Goal: Use online tool/utility: Utilize a website feature to perform a specific function

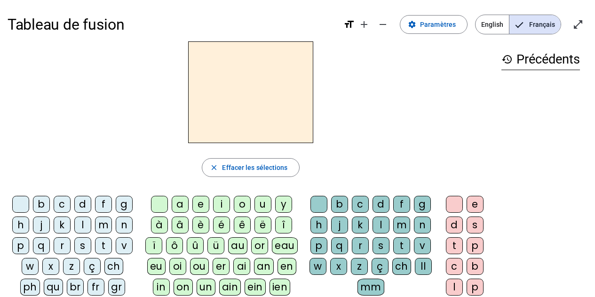
click at [384, 246] on div "s" at bounding box center [381, 245] width 17 height 17
click at [219, 201] on div "i" at bounding box center [221, 204] width 17 height 17
click at [81, 246] on div "s" at bounding box center [82, 245] width 17 height 17
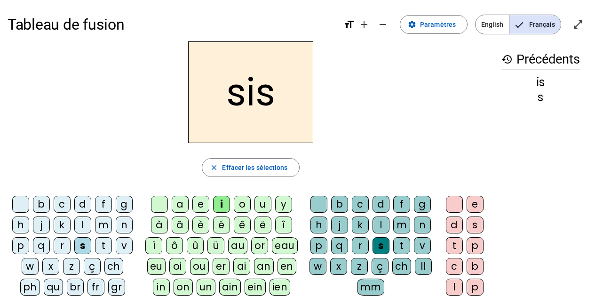
click at [374, 224] on div "l" at bounding box center [381, 225] width 17 height 17
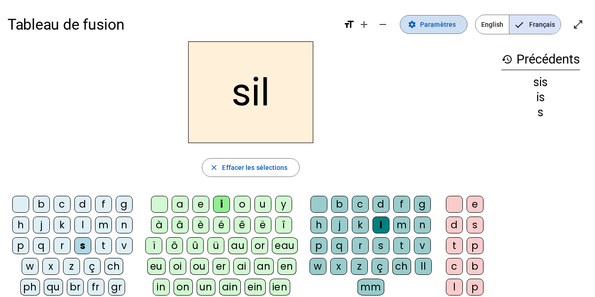
click at [430, 30] on span at bounding box center [434, 24] width 67 height 23
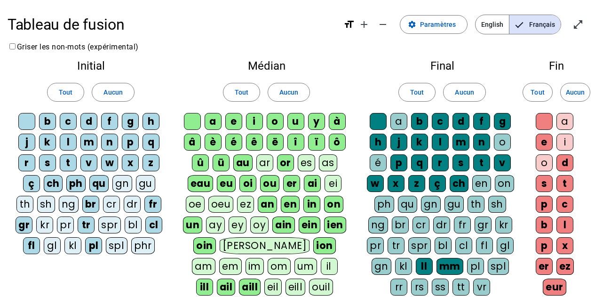
click at [544, 165] on div "o" at bounding box center [544, 162] width 17 height 17
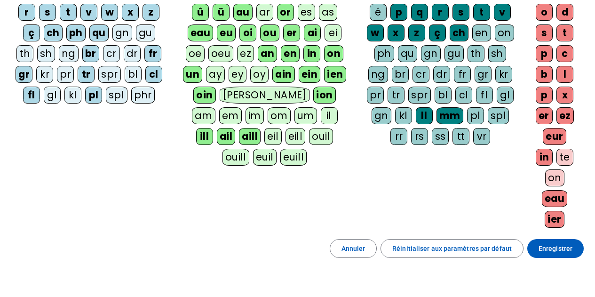
scroll to position [207, 0]
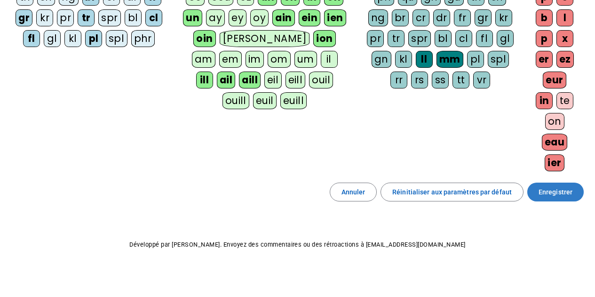
click at [553, 192] on span "Enregistrer" at bounding box center [556, 191] width 34 height 11
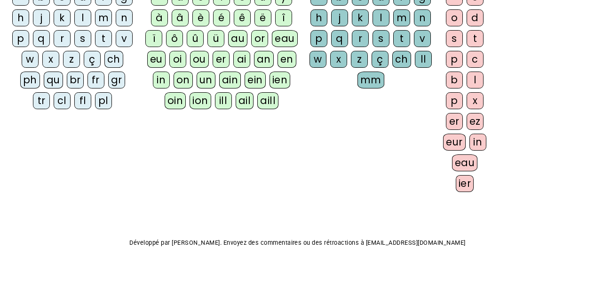
scroll to position [205, 0]
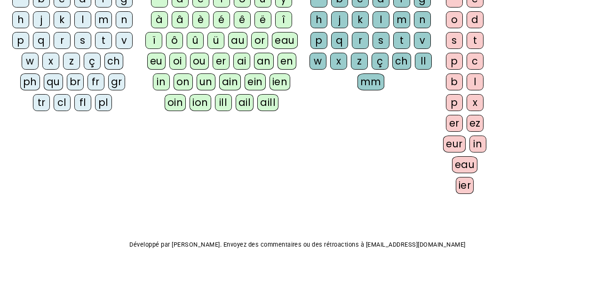
click at [459, 18] on div "o" at bounding box center [454, 19] width 17 height 17
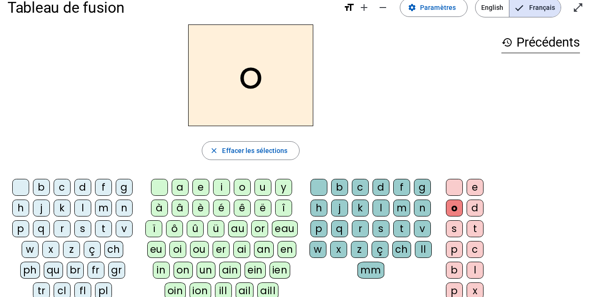
scroll to position [0, 0]
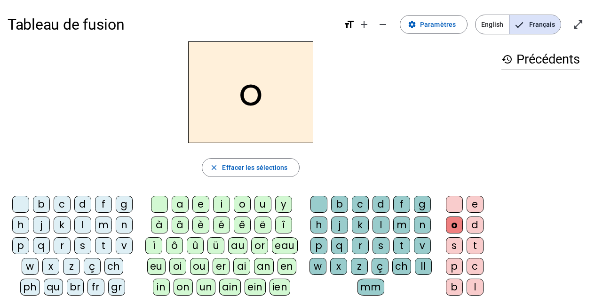
click at [84, 240] on div "s" at bounding box center [82, 245] width 17 height 17
click at [223, 204] on div "i" at bounding box center [221, 204] width 17 height 17
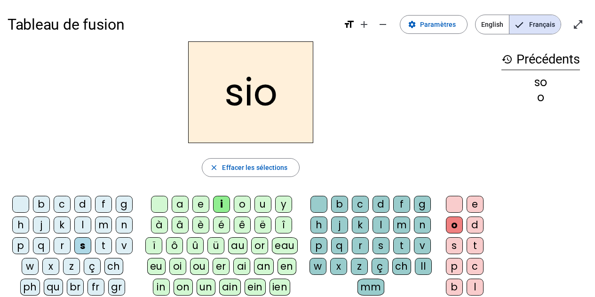
click at [384, 225] on div "l" at bounding box center [381, 225] width 17 height 17
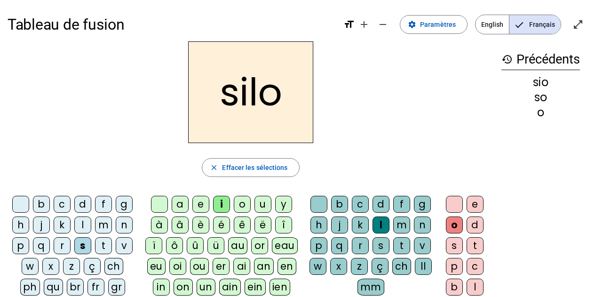
click at [456, 208] on div at bounding box center [454, 204] width 17 height 17
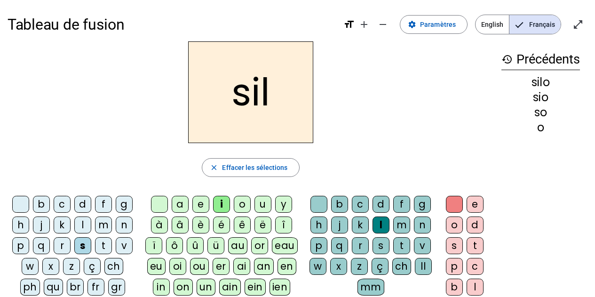
click at [316, 200] on div at bounding box center [319, 204] width 17 height 17
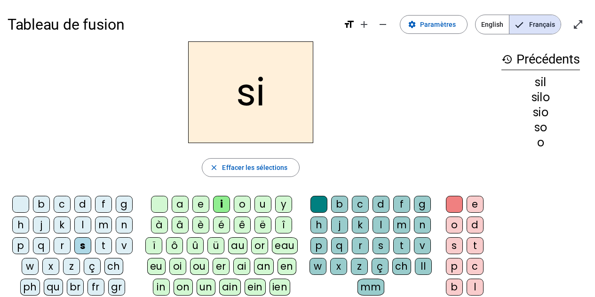
click at [185, 204] on div "a" at bounding box center [180, 204] width 17 height 17
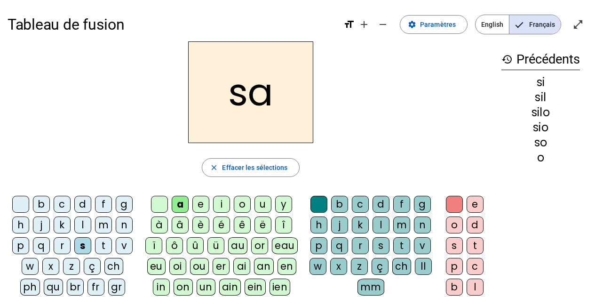
click at [259, 206] on div "u" at bounding box center [263, 204] width 17 height 17
click at [107, 248] on div "t" at bounding box center [103, 245] width 17 height 17
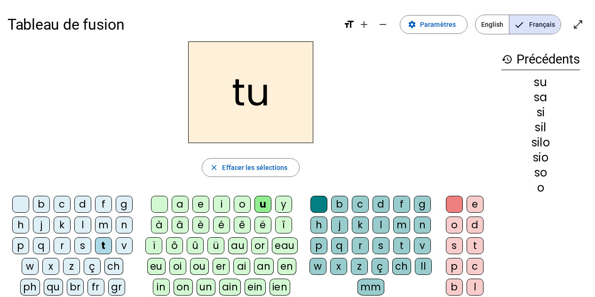
click at [87, 203] on div "d" at bounding box center [82, 204] width 17 height 17
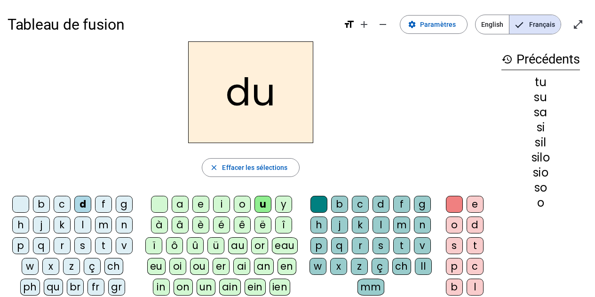
click at [198, 206] on div "e" at bounding box center [201, 204] width 17 height 17
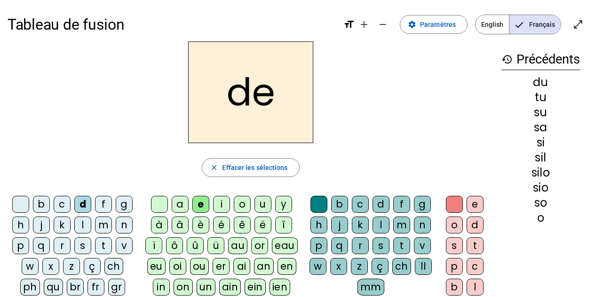
click at [106, 226] on div "m" at bounding box center [103, 225] width 17 height 17
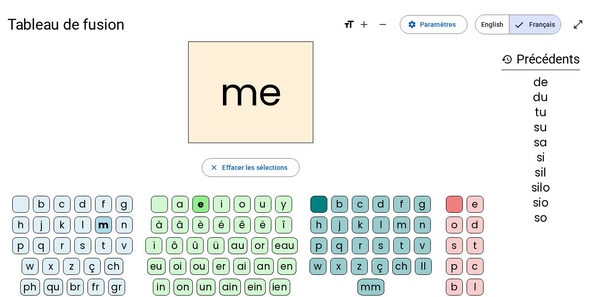
click at [96, 249] on div "t" at bounding box center [103, 245] width 17 height 17
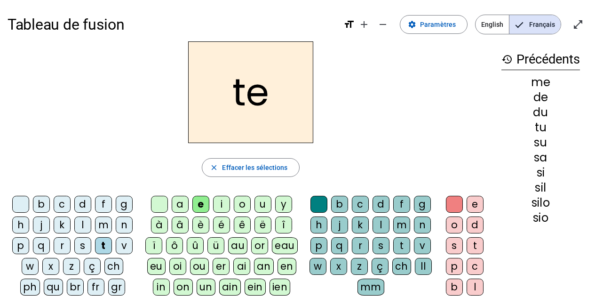
click at [37, 224] on div "j" at bounding box center [41, 225] width 17 height 17
